Goal: Task Accomplishment & Management: Use online tool/utility

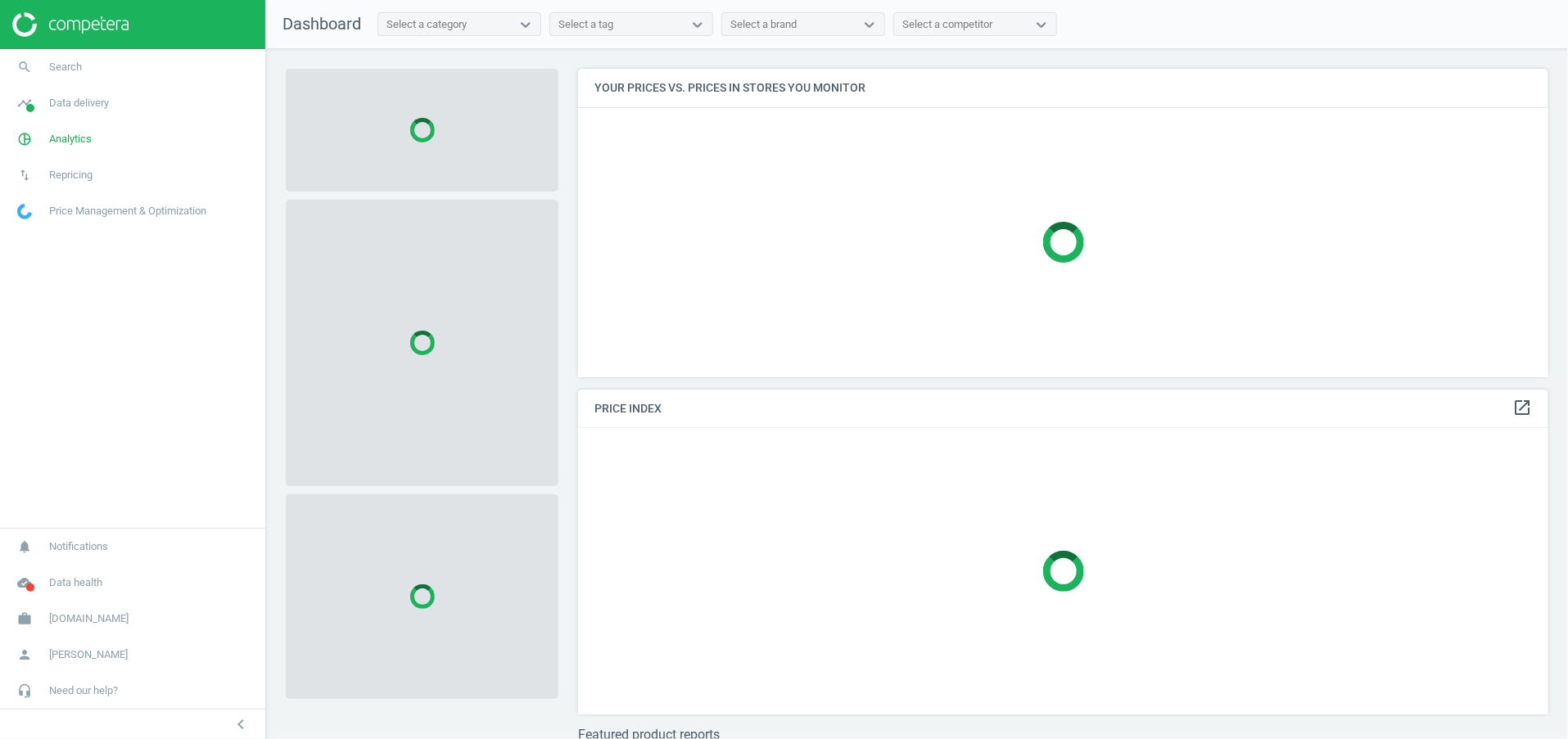
scroll to position [347, 991]
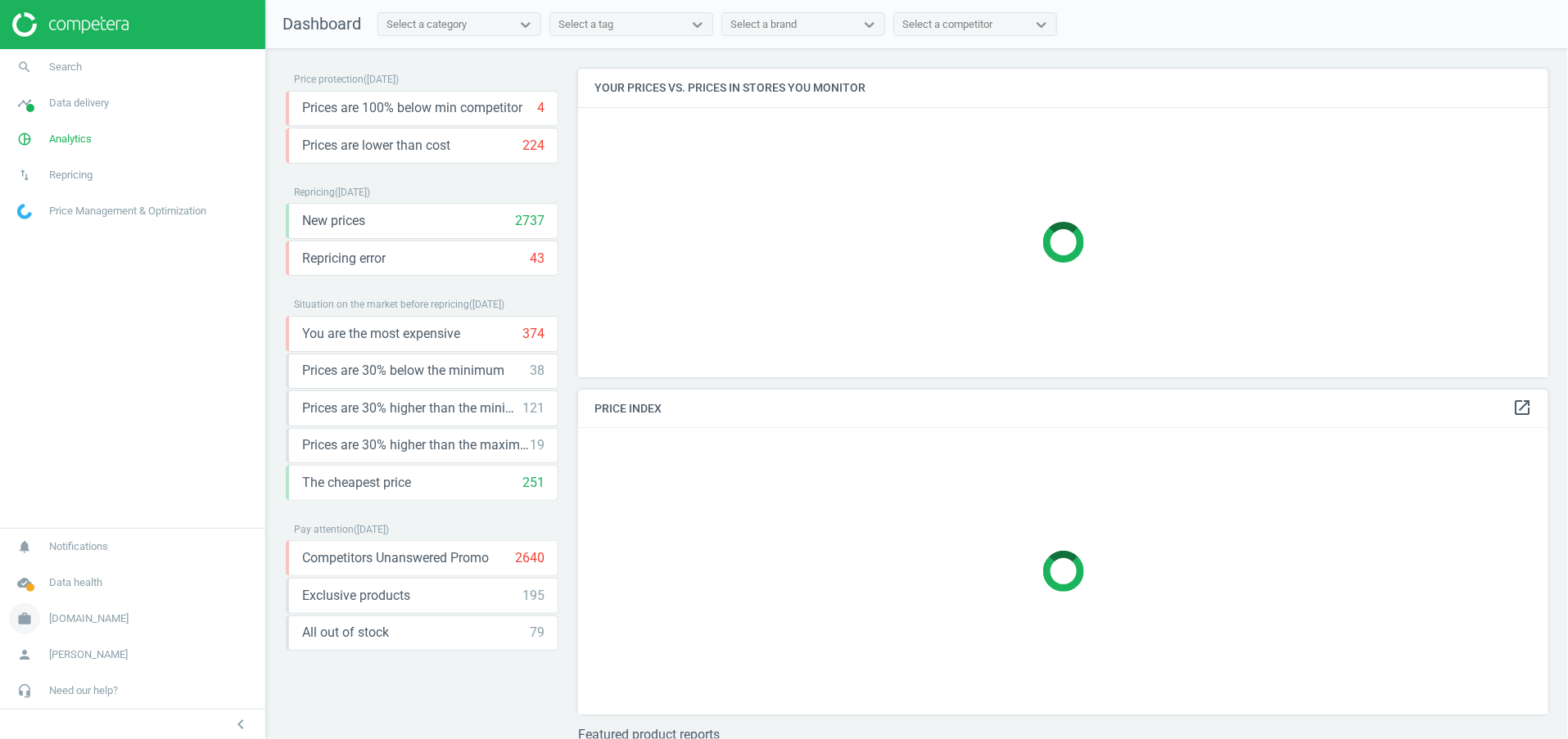
click at [80, 620] on span "[DOMAIN_NAME]" at bounding box center [89, 618] width 79 height 14
click at [90, 687] on span "Need our help?" at bounding box center [84, 690] width 69 height 14
click at [116, 637] on span "API (v2) documentation" at bounding box center [69, 643] width 101 height 13
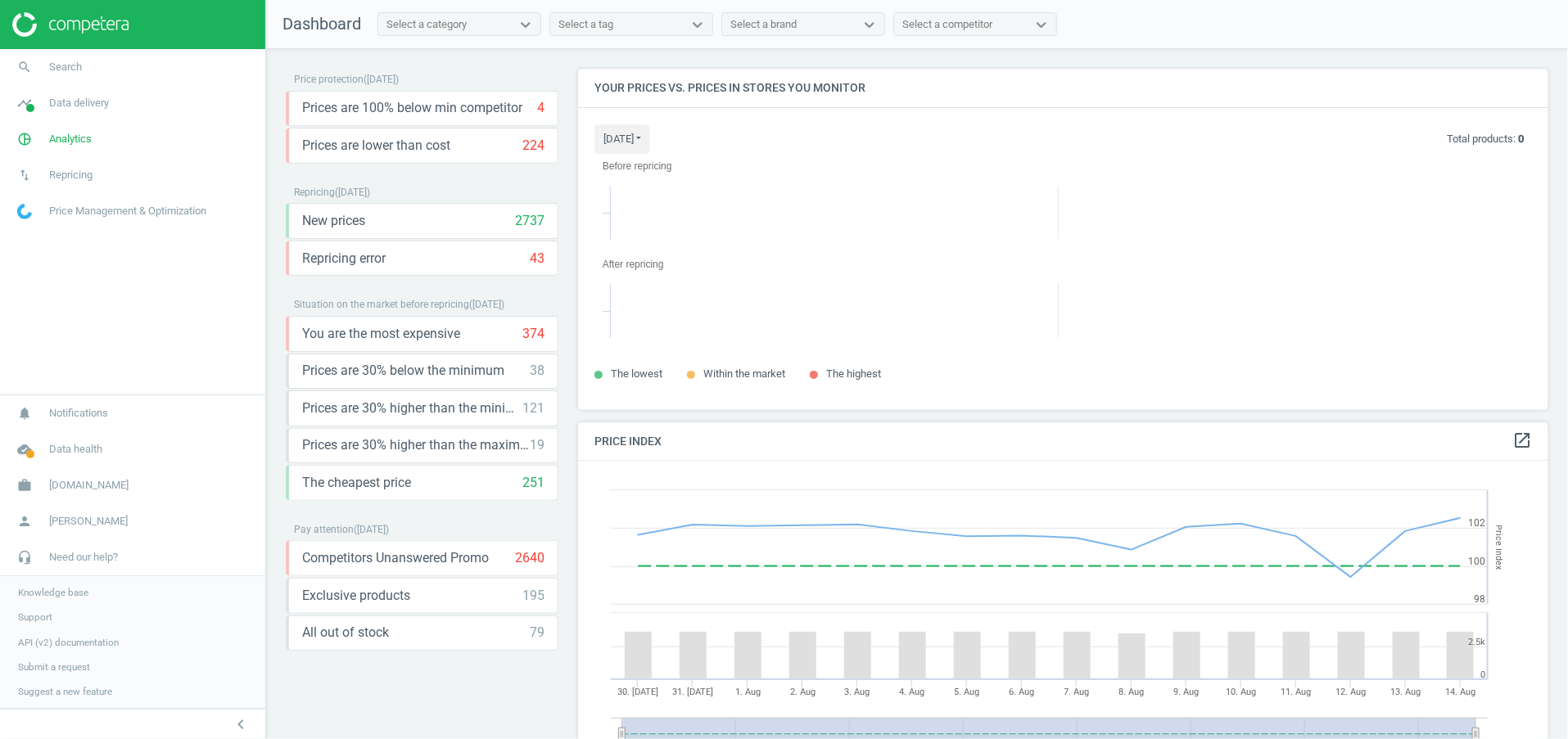
scroll to position [378, 991]
click at [35, 152] on span "pie_chart_outlined" at bounding box center [25, 139] width 50 height 36
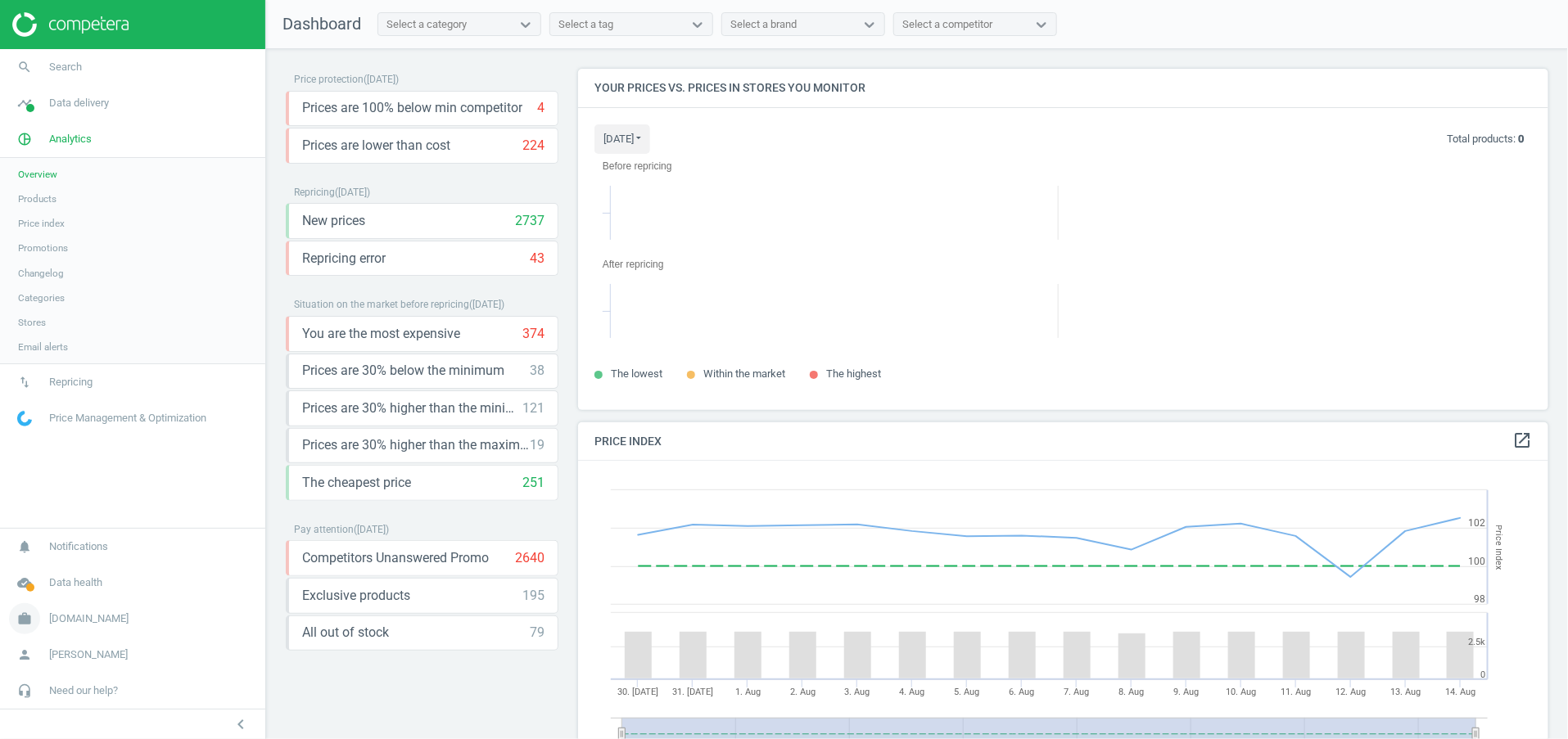
click at [72, 624] on span "Antoshka.ua" at bounding box center [89, 618] width 79 height 14
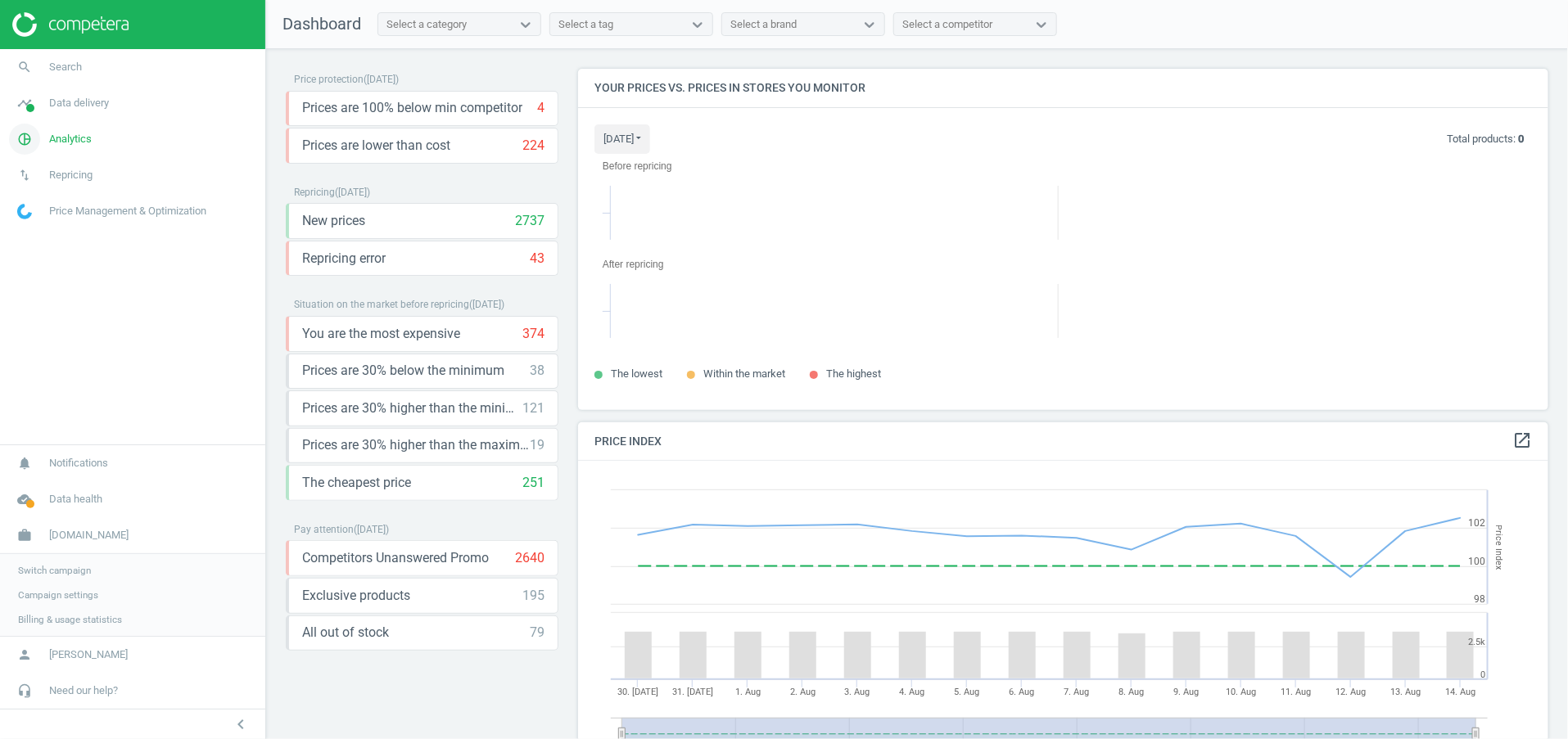
click at [83, 130] on link "pie_chart_outlined Analytics" at bounding box center [132, 139] width 265 height 36
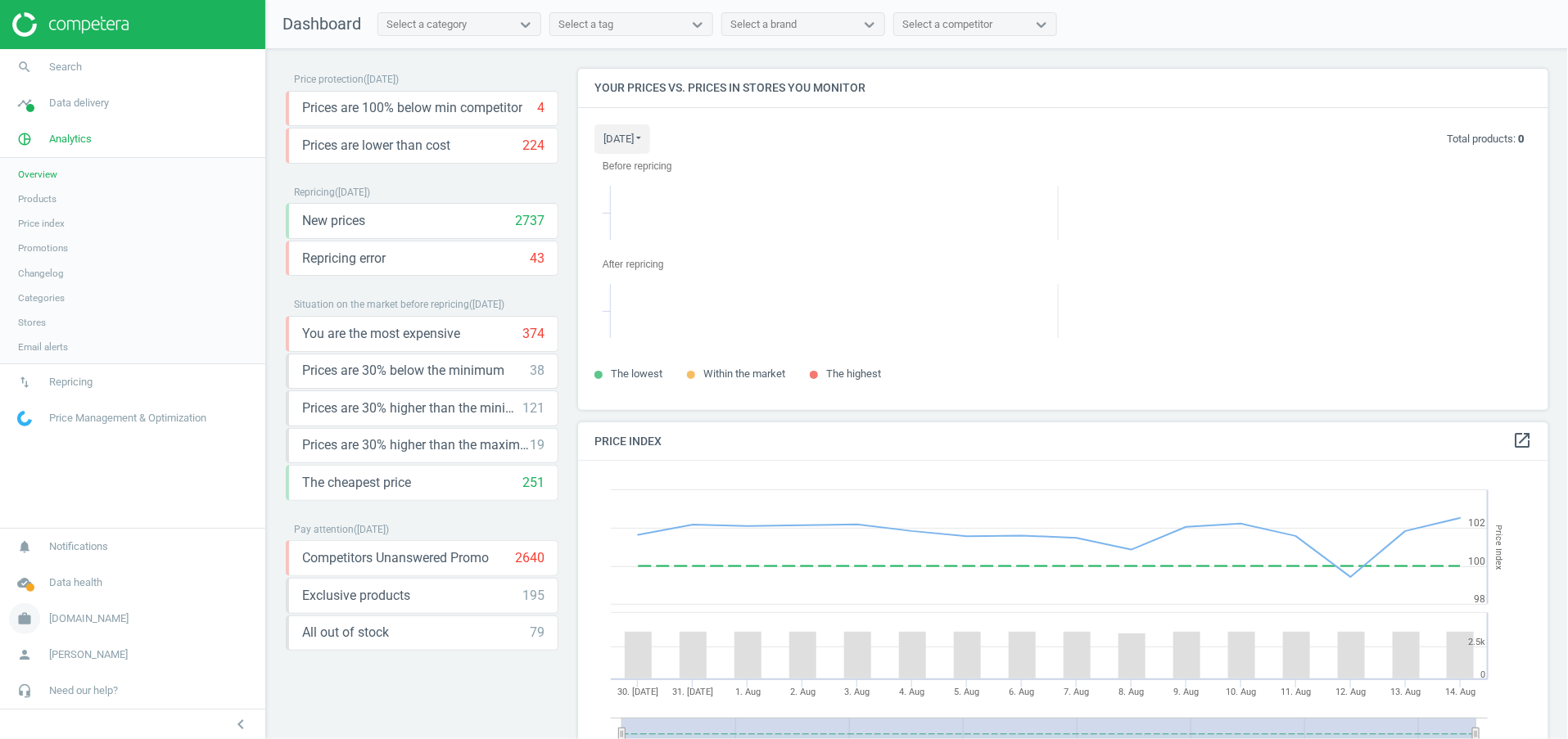
click at [59, 629] on link "work Antoshka.ua" at bounding box center [132, 619] width 265 height 36
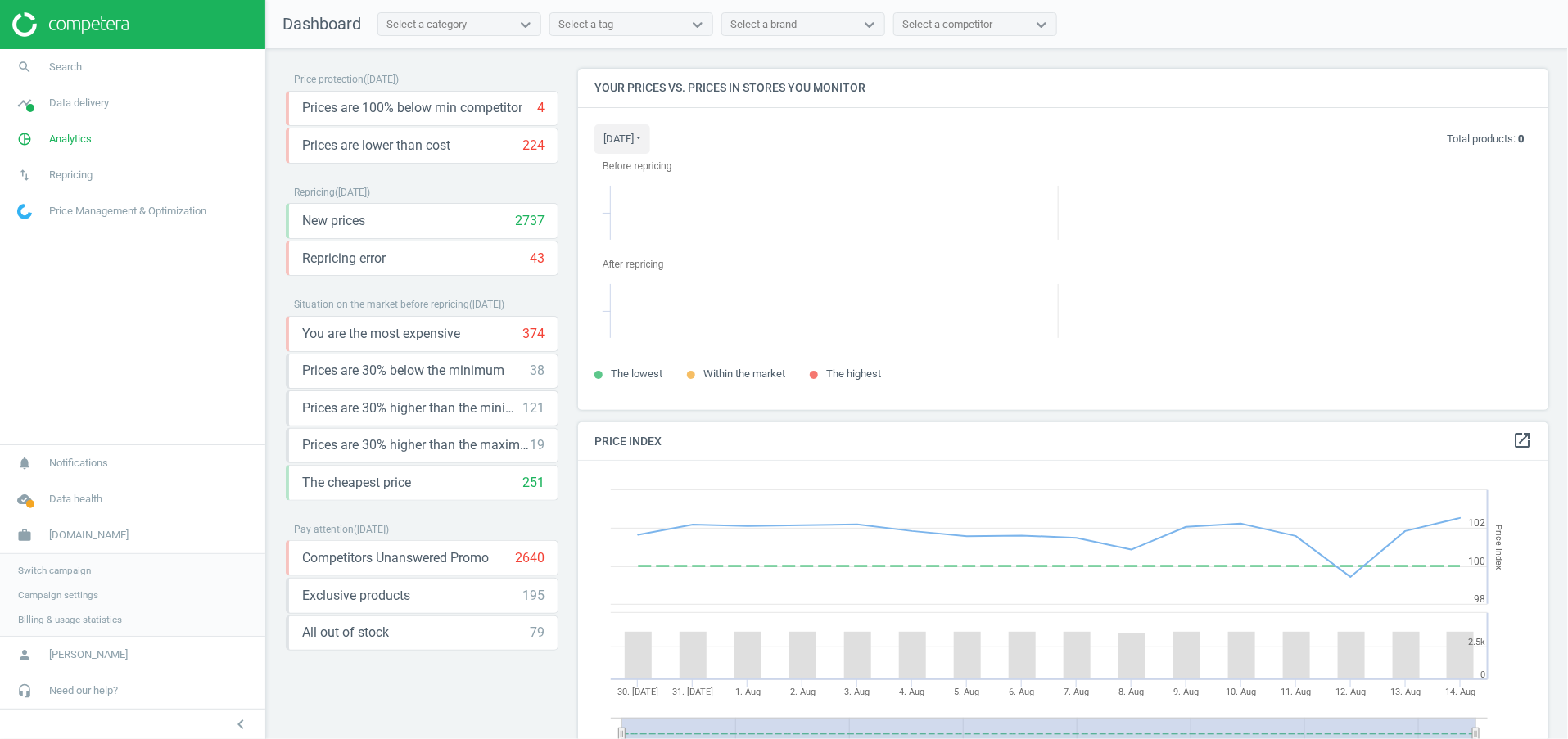
click at [72, 568] on span "Switch campaign" at bounding box center [54, 570] width 72 height 13
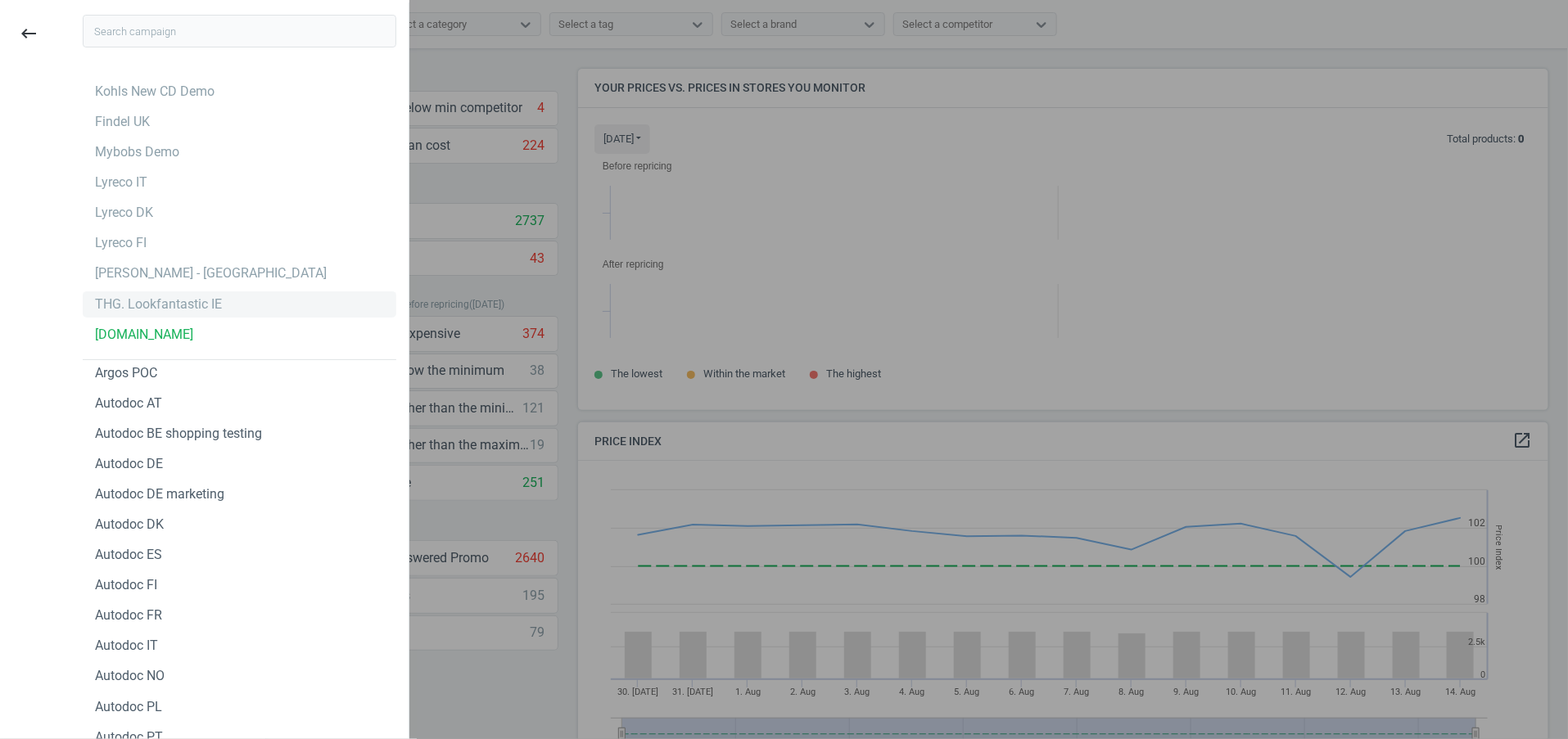
click at [173, 304] on div "THG. Lookfantastic IE" at bounding box center [158, 304] width 127 height 18
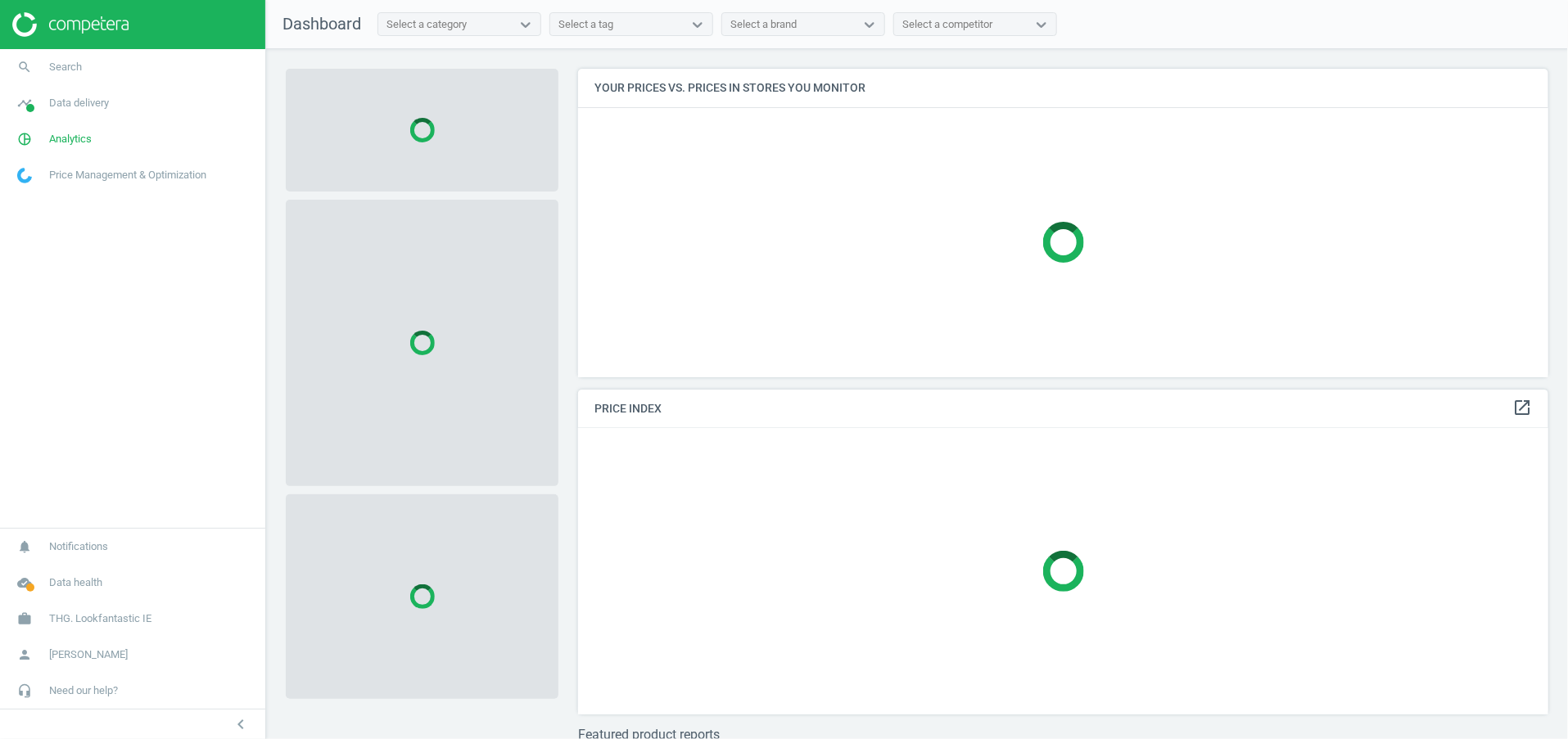
scroll to position [347, 991]
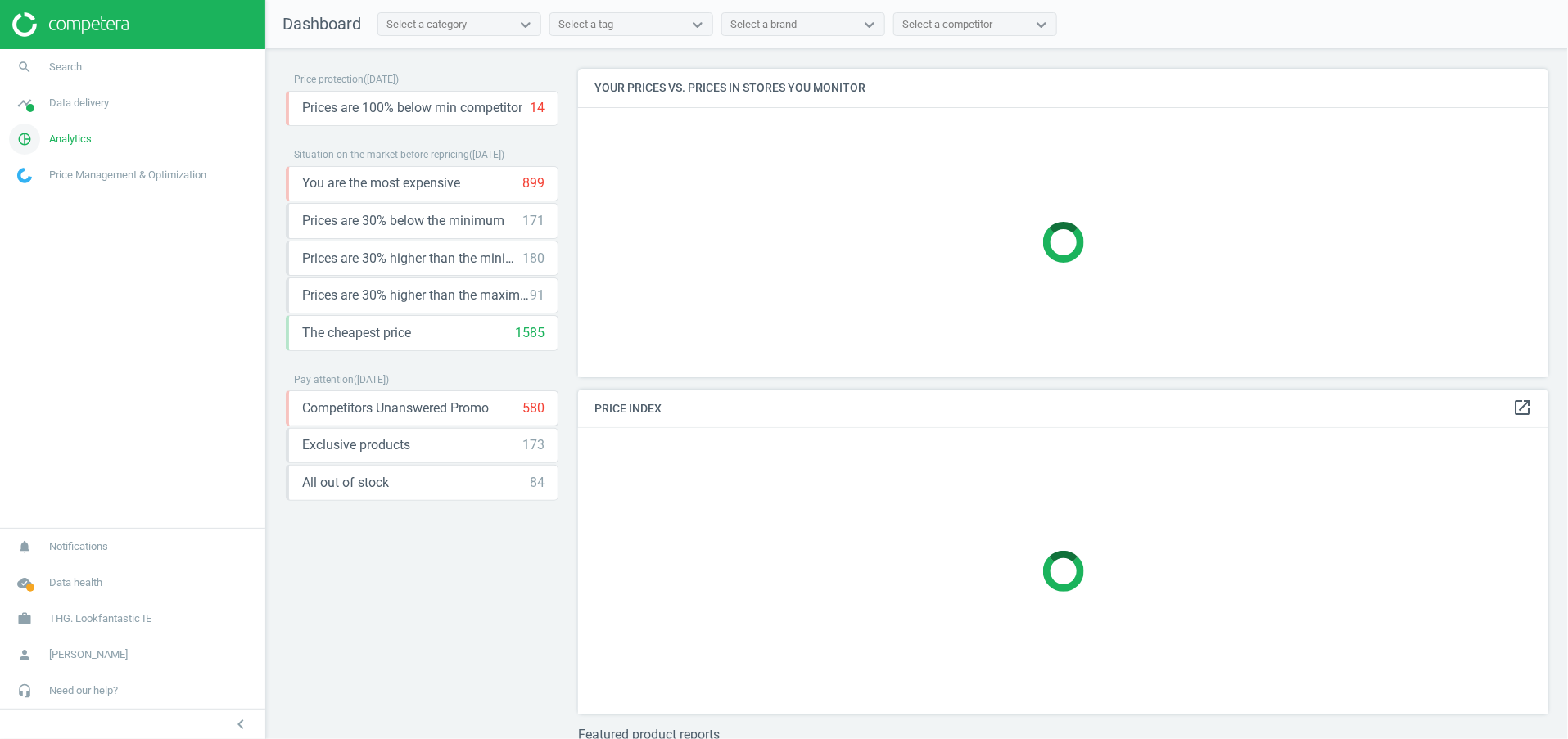
click at [56, 131] on span "Analytics" at bounding box center [70, 138] width 43 height 14
click at [43, 189] on link "Products" at bounding box center [132, 199] width 265 height 25
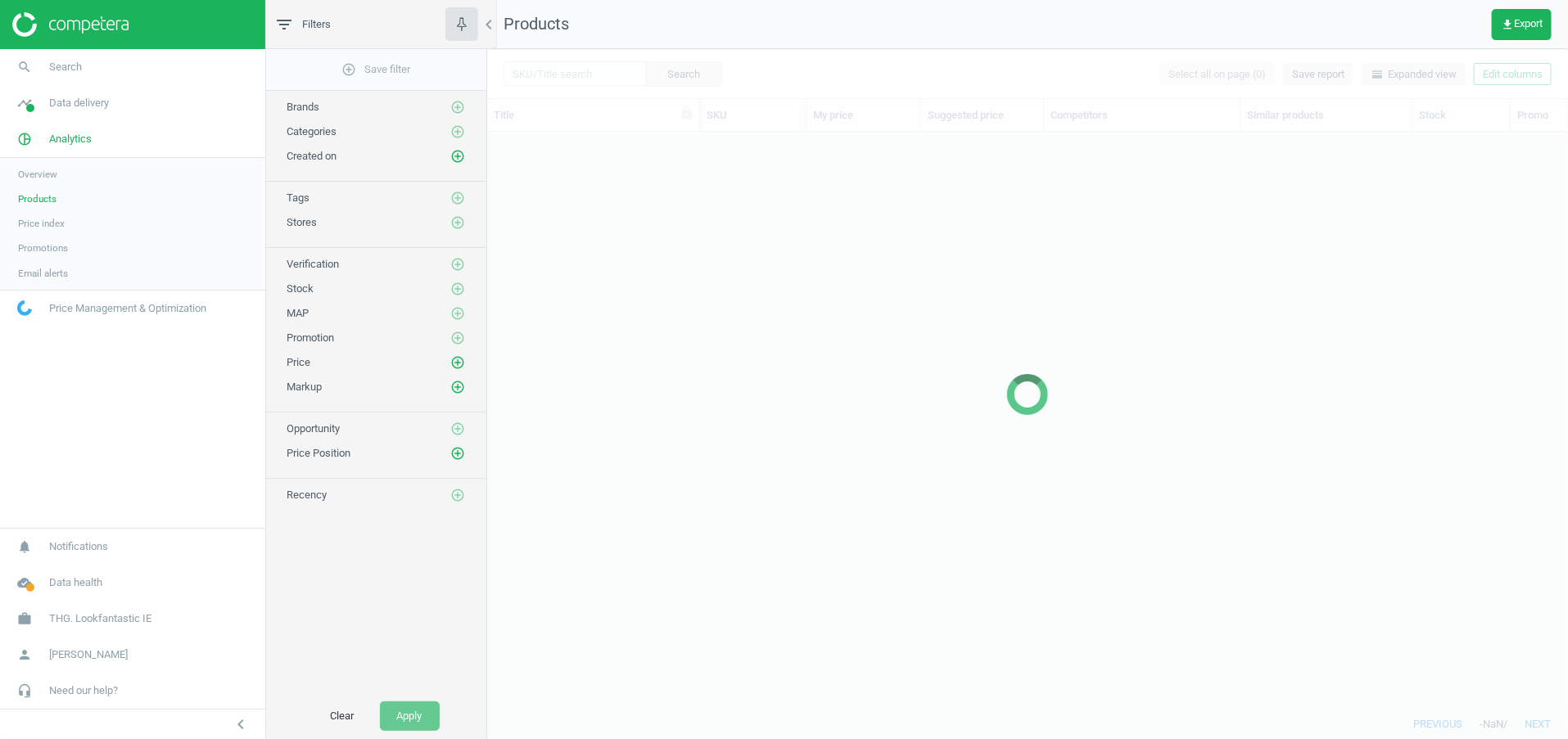
scroll to position [540, 1062]
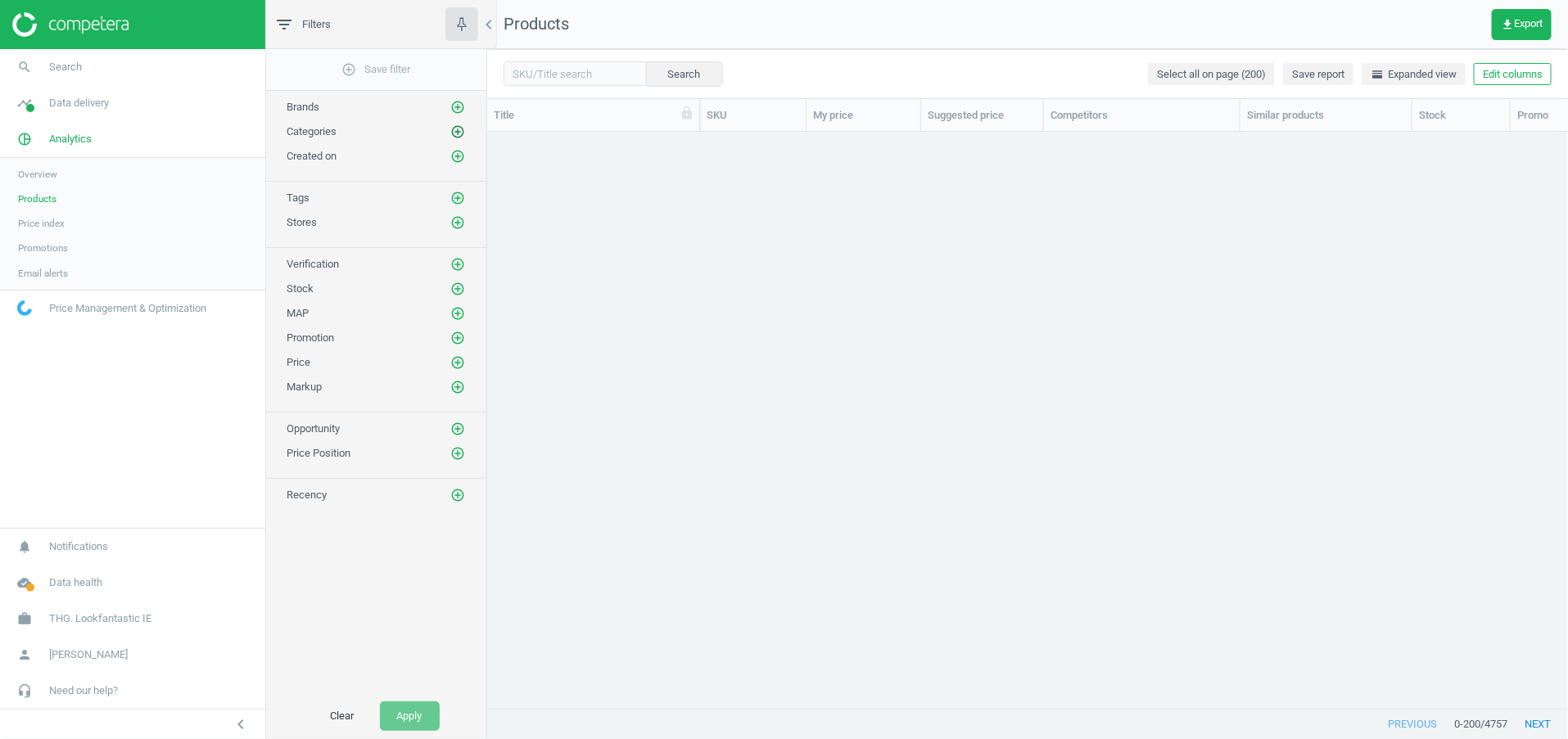
click at [459, 130] on icon "add_circle_outline" at bounding box center [457, 131] width 14 height 14
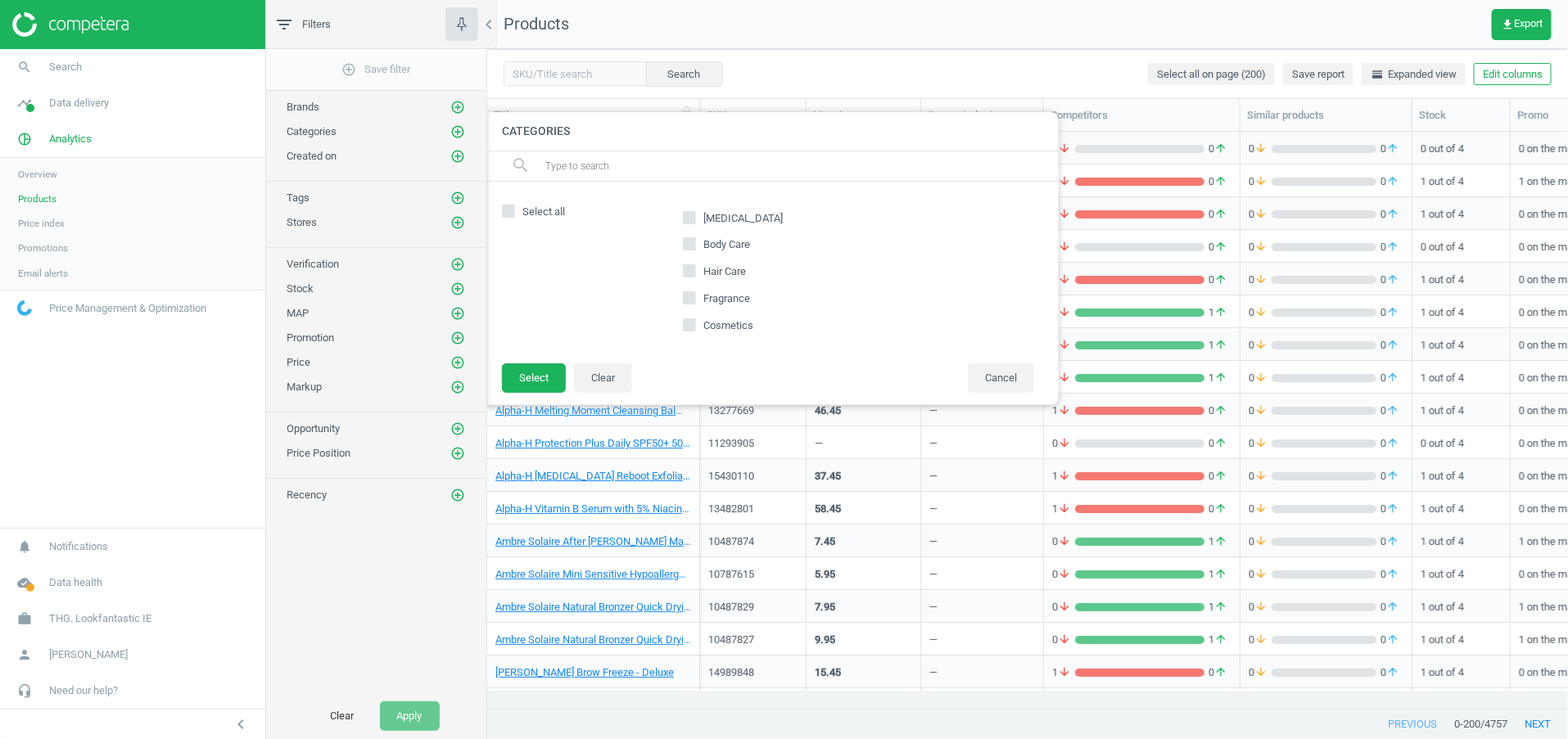
click at [695, 269] on icon at bounding box center [690, 271] width 13 height 13
click at [695, 269] on input "Hair Care" at bounding box center [689, 270] width 10 height 10
checkbox input "true"
click at [556, 375] on button "Select" at bounding box center [533, 378] width 64 height 30
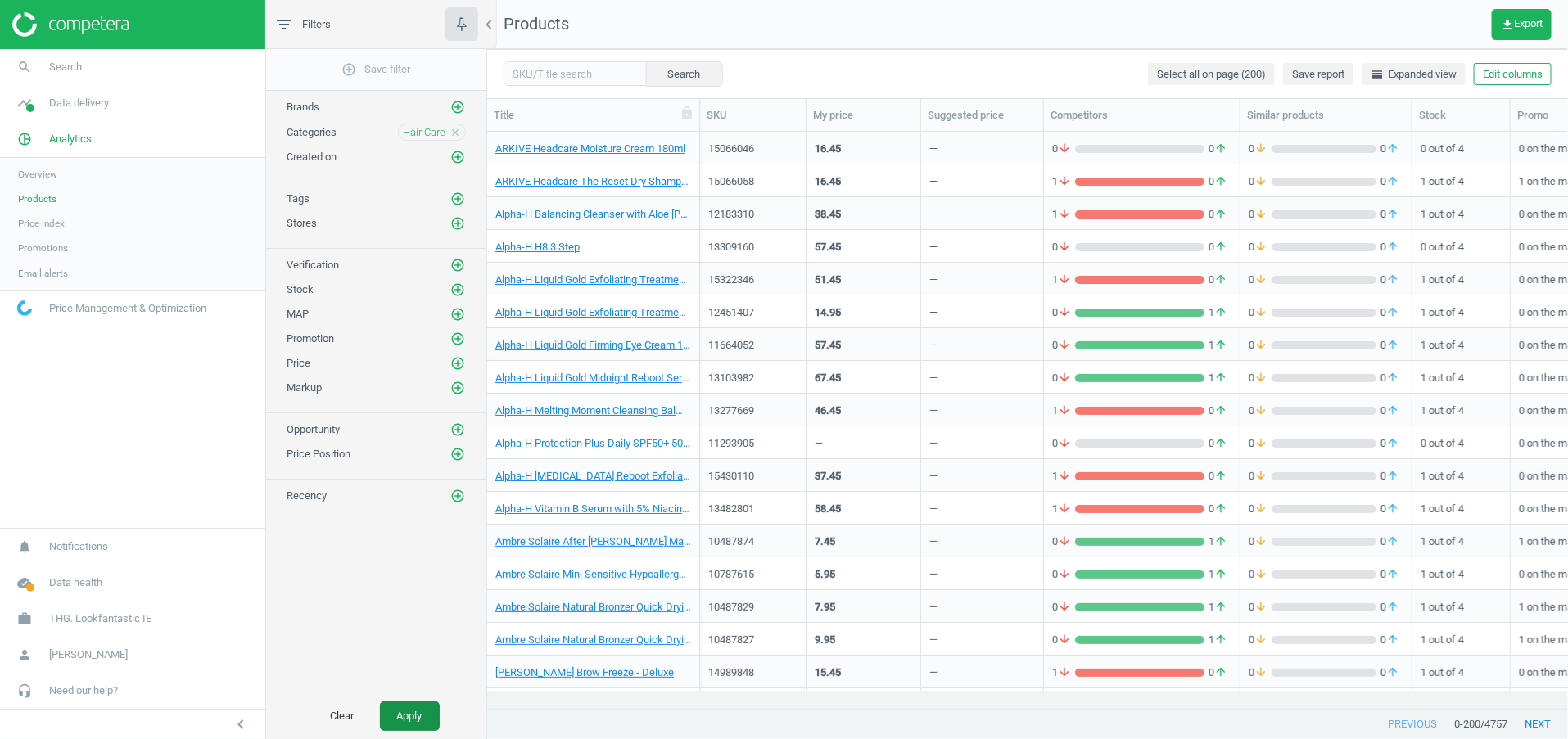
click at [432, 719] on button "Apply" at bounding box center [410, 715] width 60 height 30
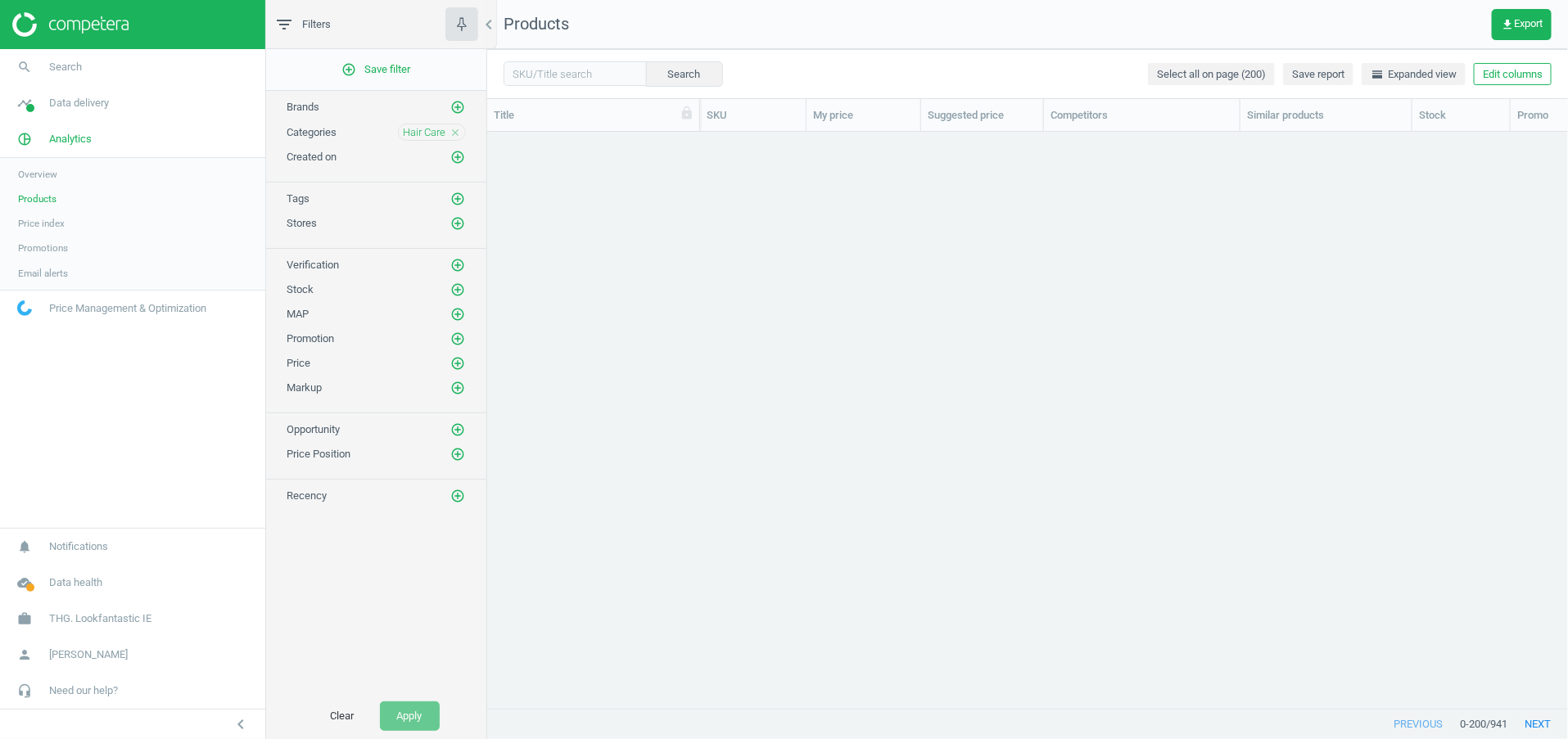
scroll to position [5988, 0]
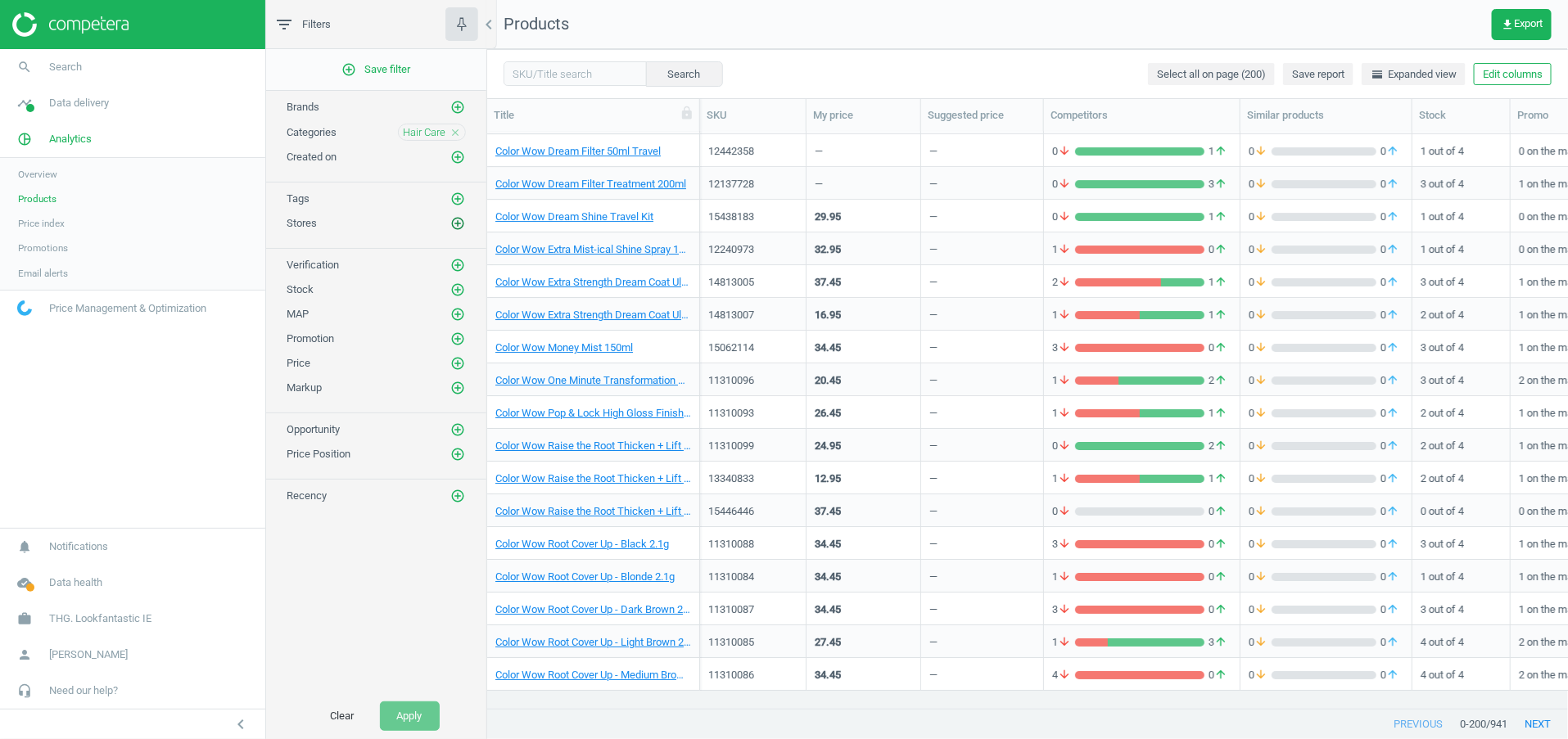
click at [463, 222] on icon "add_circle_outline" at bounding box center [457, 223] width 14 height 14
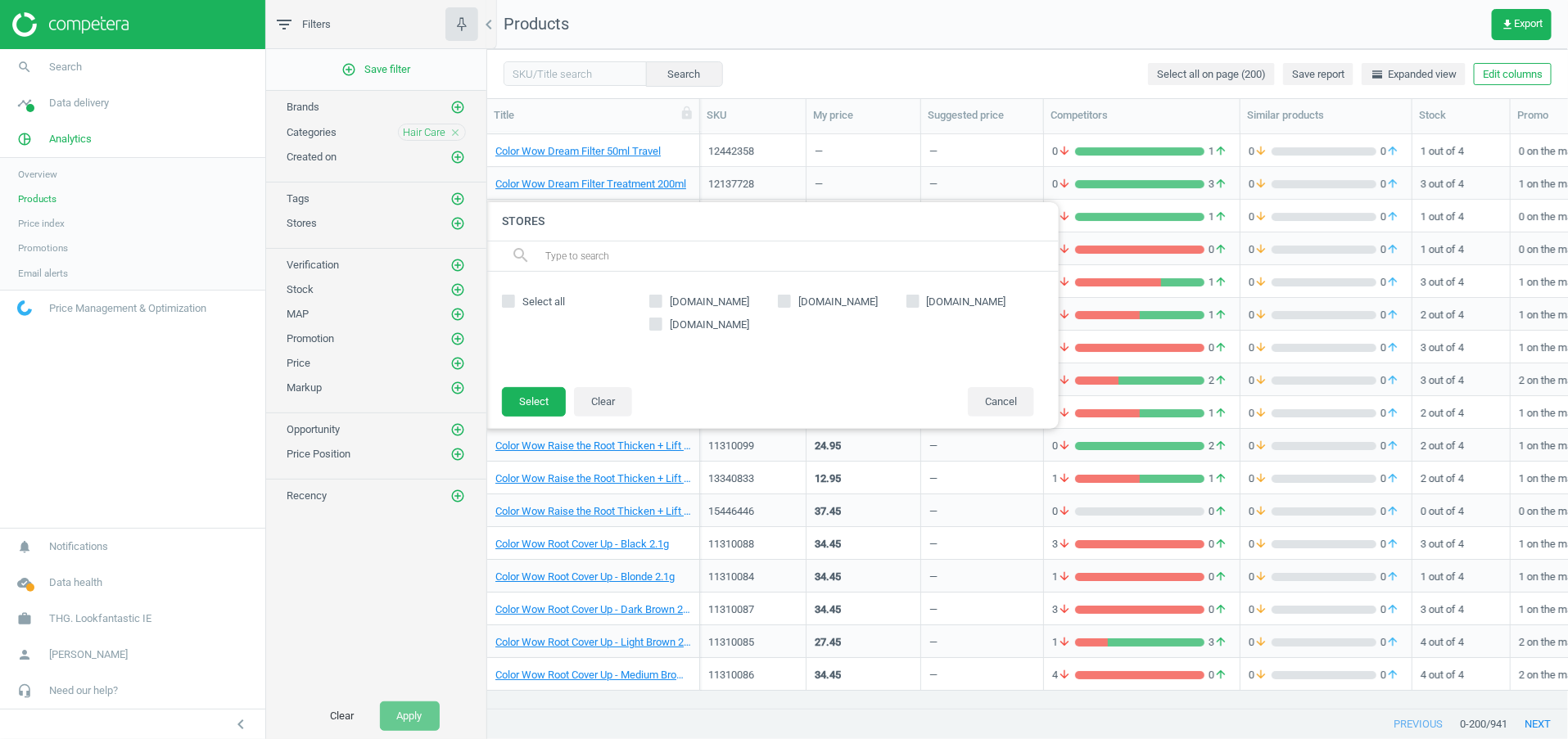
click at [698, 304] on span "[DOMAIN_NAME]" at bounding box center [710, 301] width 86 height 14
click at [661, 304] on input "[DOMAIN_NAME]" at bounding box center [655, 300] width 10 height 10
checkbox input "true"
click at [548, 403] on button "Select" at bounding box center [533, 401] width 64 height 30
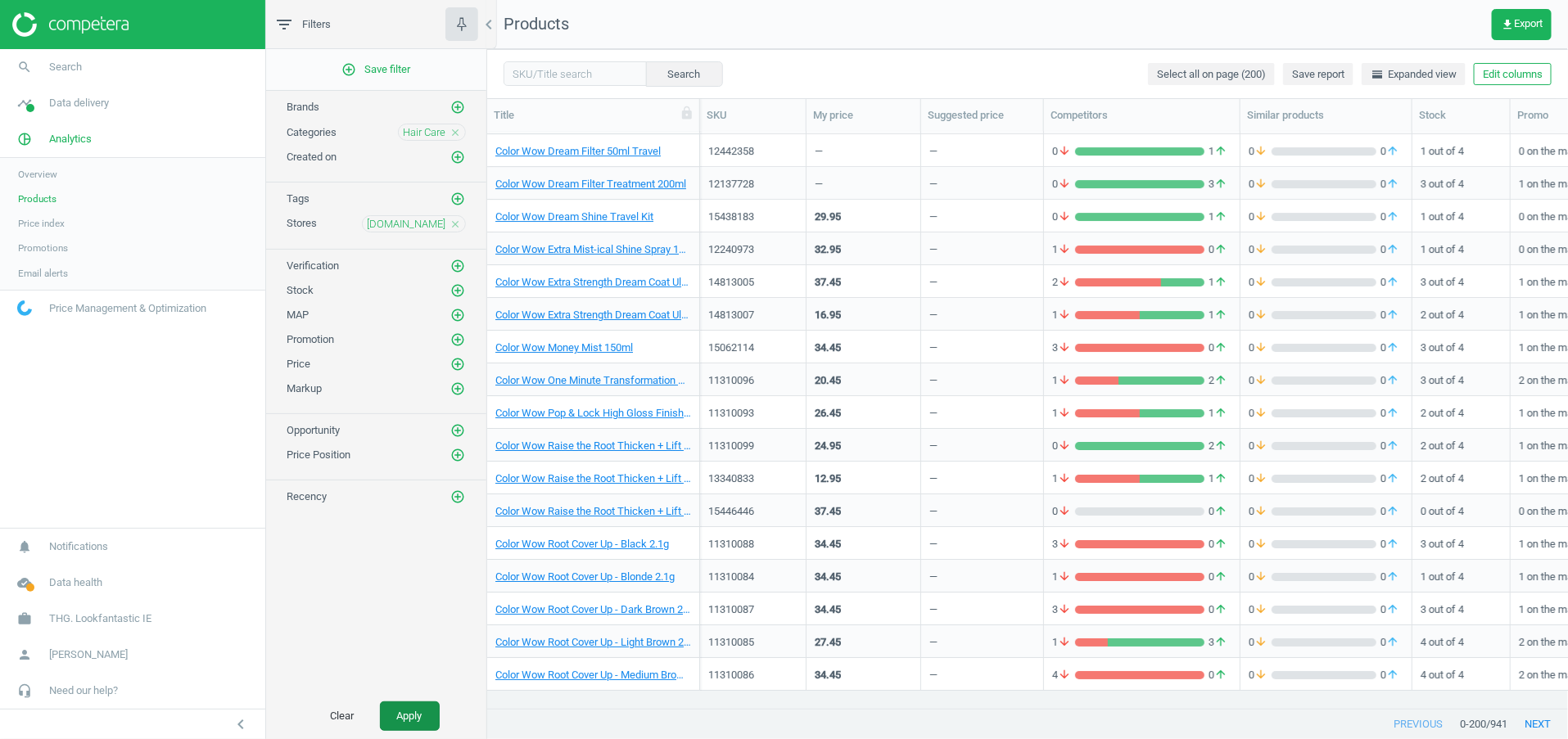
click at [422, 702] on button "Apply" at bounding box center [410, 715] width 60 height 30
